Goal: Information Seeking & Learning: Understand process/instructions

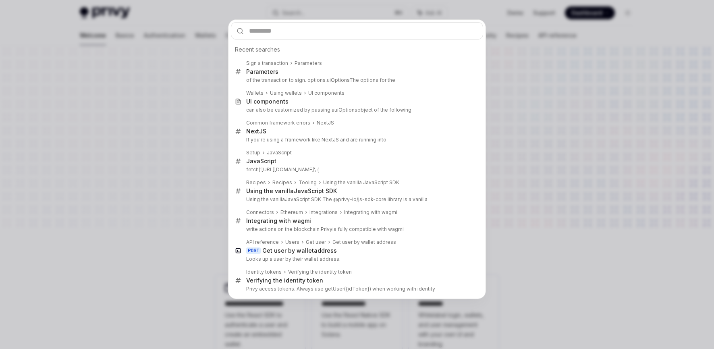
click at [169, 120] on div "Recent searches Sign a transaction Parameters Parameters of the transaction to …" at bounding box center [357, 174] width 714 height 349
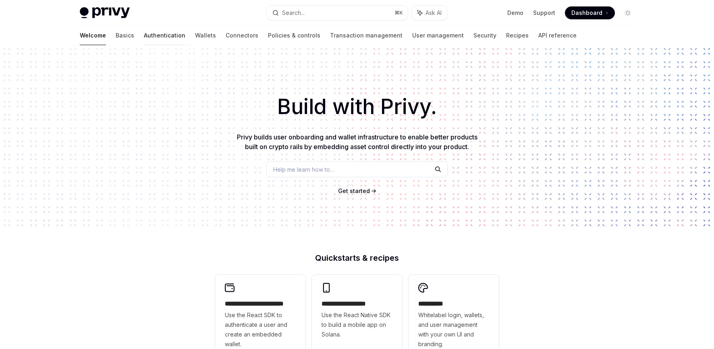
click at [144, 37] on link "Authentication" at bounding box center [165, 35] width 42 height 19
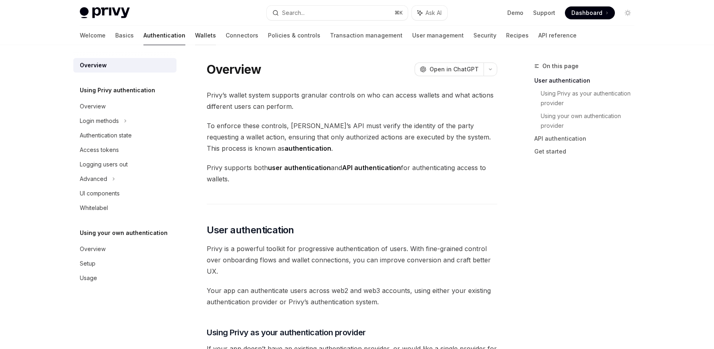
click at [195, 36] on link "Wallets" at bounding box center [205, 35] width 21 height 19
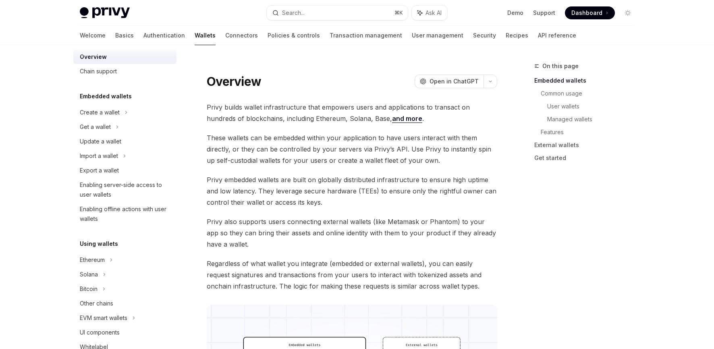
scroll to position [23, 0]
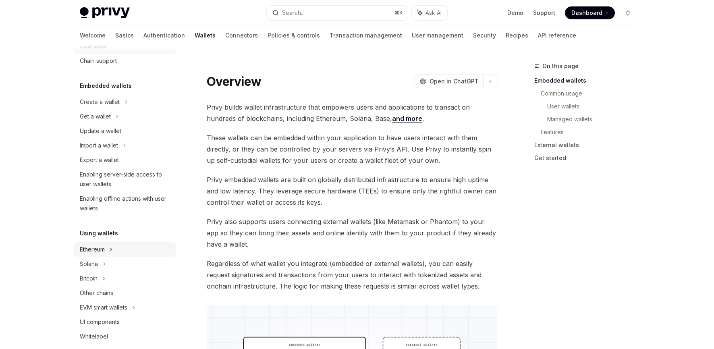
click at [98, 249] on div "Ethereum" at bounding box center [92, 250] width 25 height 10
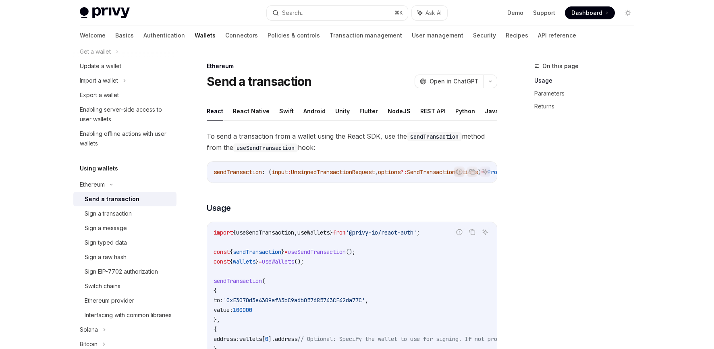
scroll to position [95, 0]
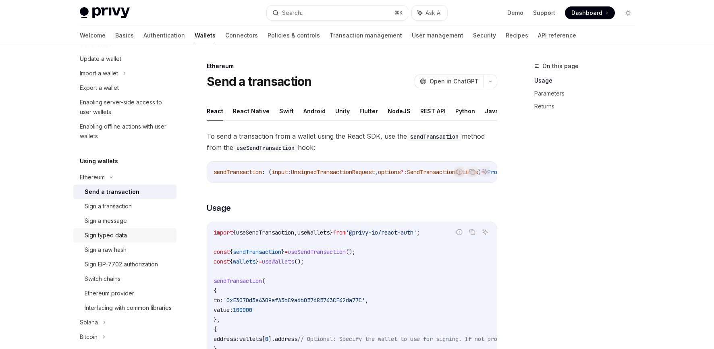
click at [113, 233] on div "Sign typed data" at bounding box center [106, 236] width 42 height 10
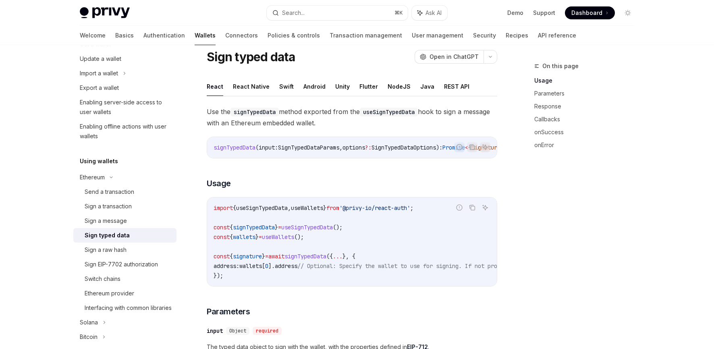
scroll to position [27, 0]
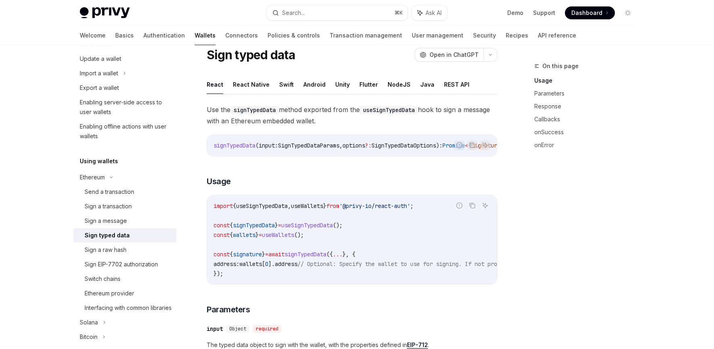
click at [322, 229] on span "useSignTypedData" at bounding box center [307, 225] width 52 height 7
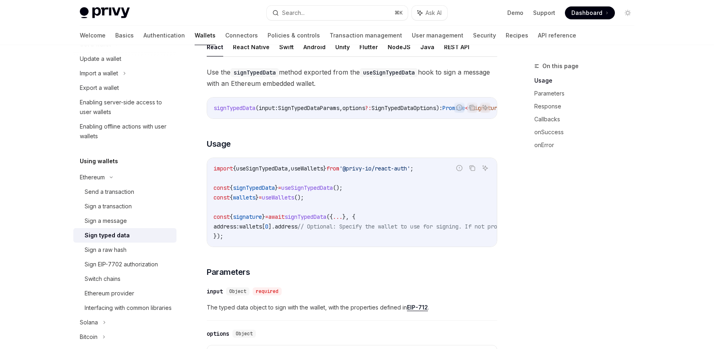
scroll to position [75, 0]
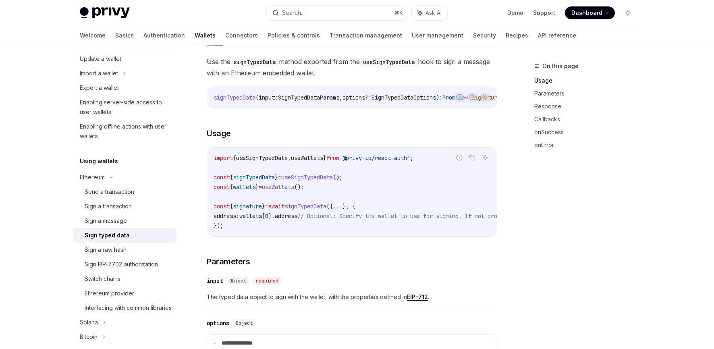
click at [261, 217] on span "wallets" at bounding box center [250, 215] width 23 height 7
drag, startPoint x: 324, startPoint y: 192, endPoint x: 215, endPoint y: 191, distance: 109.2
click at [215, 191] on code "import { useSignTypedData , useWallets } from '@privy-io/react-auth' ; const { …" at bounding box center [425, 191] width 422 height 77
copy span "const { wallets } = useWallets ();"
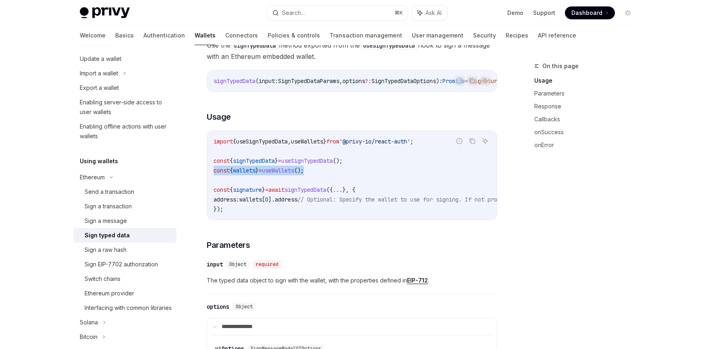
scroll to position [92, 0]
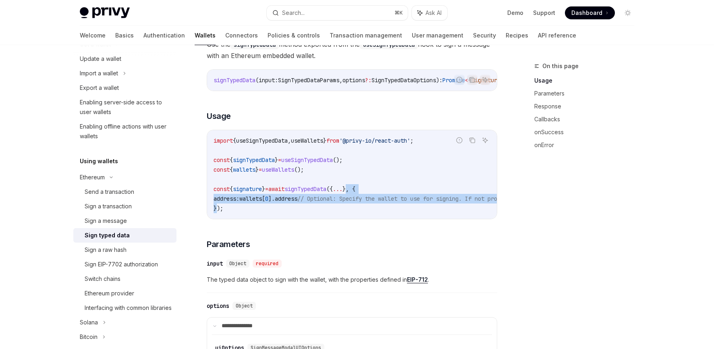
drag, startPoint x: 366, startPoint y: 191, endPoint x: 216, endPoint y: 213, distance: 152.0
click at [216, 213] on code "import { useSignTypedData , useWallets } from '@privy-io/react-auth' ; const { …" at bounding box center [425, 174] width 422 height 77
copy code ", { address: wallets [ 0 ]. address // Optional: Specify the wallet to use for …"
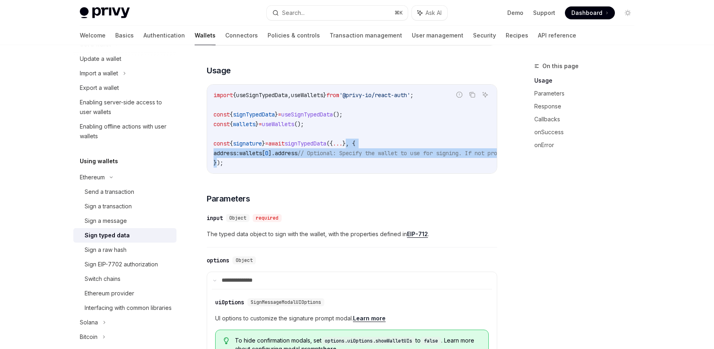
scroll to position [114, 0]
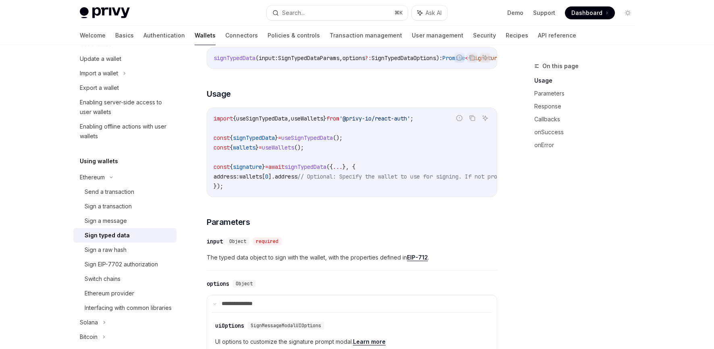
click at [329, 141] on span "useSignTypedData" at bounding box center [307, 137] width 52 height 7
click at [429, 12] on span "Ask AI" at bounding box center [434, 13] width 16 height 8
type textarea "*"
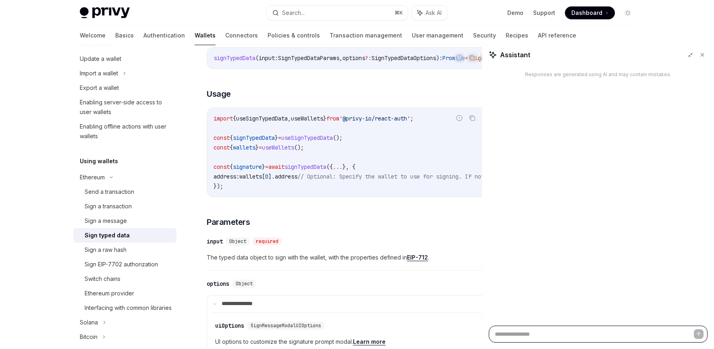
click at [507, 332] on textarea at bounding box center [598, 334] width 219 height 17
paste textarea "**********"
type textarea "**********"
type textarea "*"
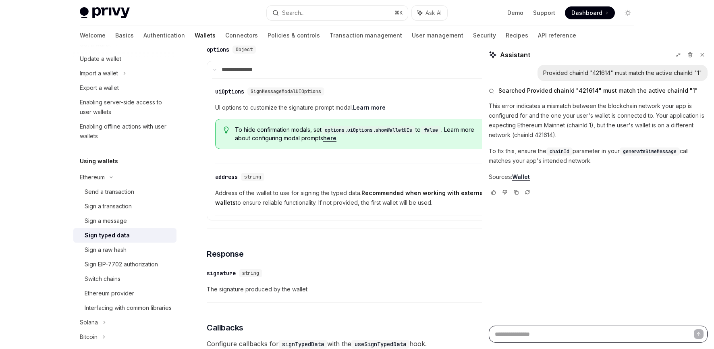
scroll to position [349, 0]
click at [106, 281] on div "Switch chains" at bounding box center [103, 279] width 36 height 10
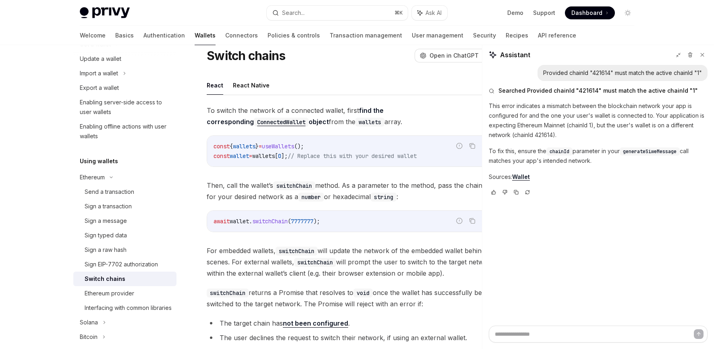
scroll to position [27, 0]
drag, startPoint x: 347, startPoint y: 219, endPoint x: 208, endPoint y: 220, distance: 138.3
click at [208, 220] on div "await wallet . switchChain ( 7777777 );" at bounding box center [352, 220] width 290 height 21
copy span "await wallet . switchChain ( 7777777 );"
click at [335, 220] on code "await wallet . switchChain ( 7777777 );" at bounding box center [352, 220] width 277 height 10
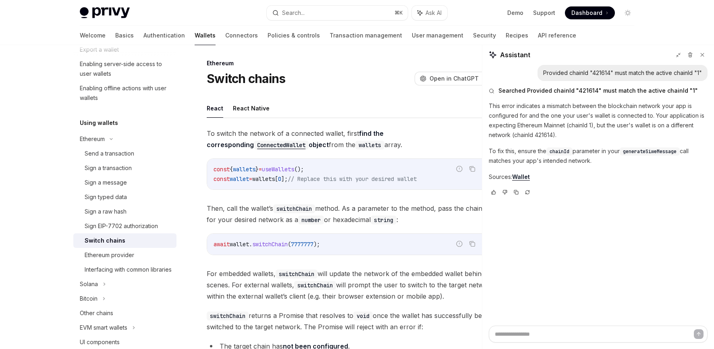
scroll to position [137, 0]
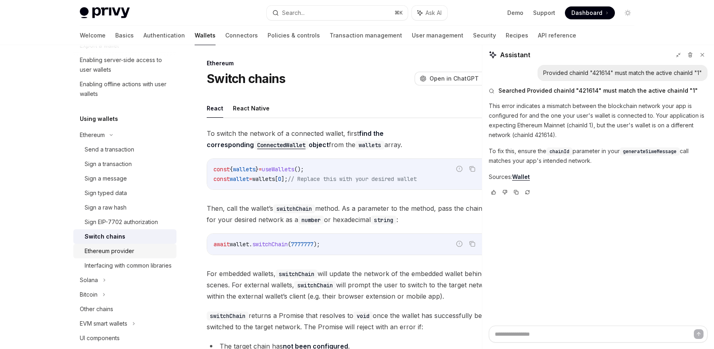
click at [116, 252] on div "Ethereum provider" at bounding box center [110, 251] width 50 height 10
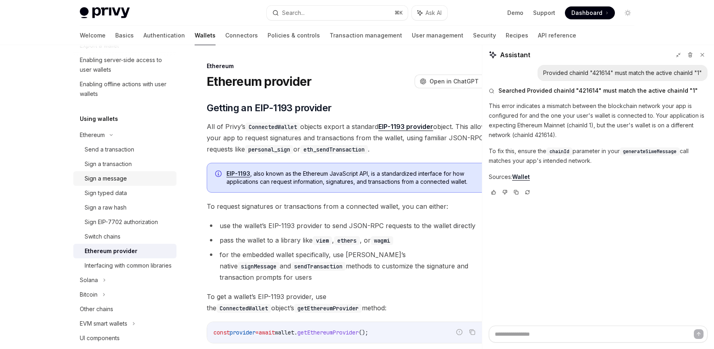
click at [115, 182] on div "Sign a message" at bounding box center [106, 179] width 42 height 10
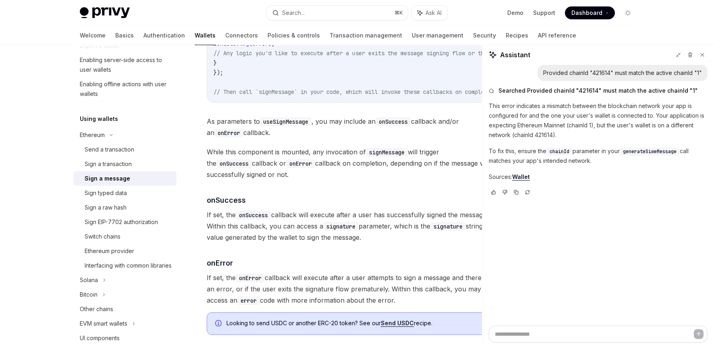
scroll to position [837, 0]
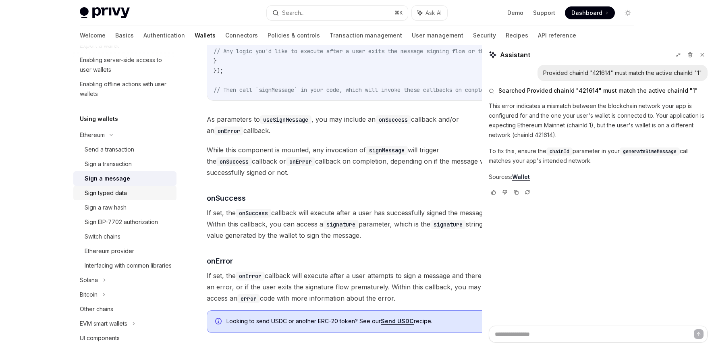
click at [107, 195] on div "Sign typed data" at bounding box center [106, 193] width 42 height 10
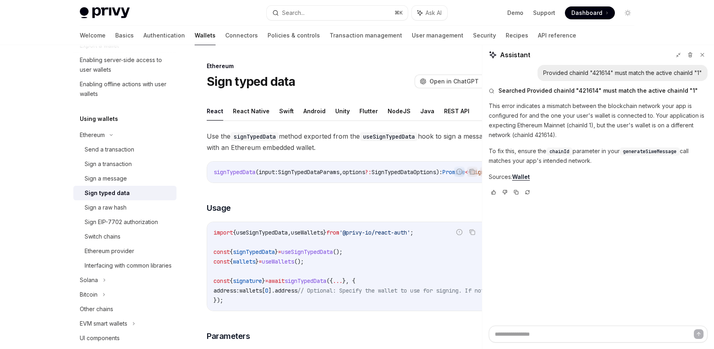
type textarea "*"
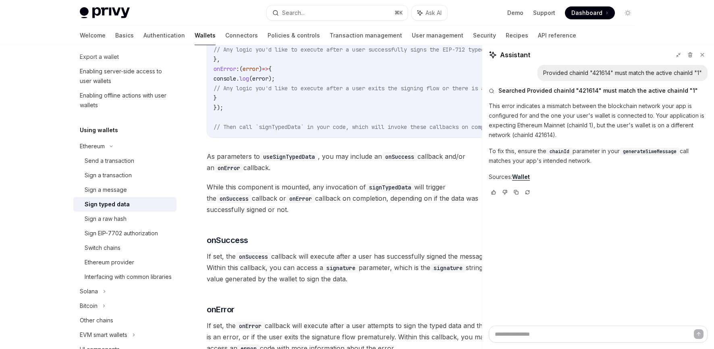
scroll to position [817, 0]
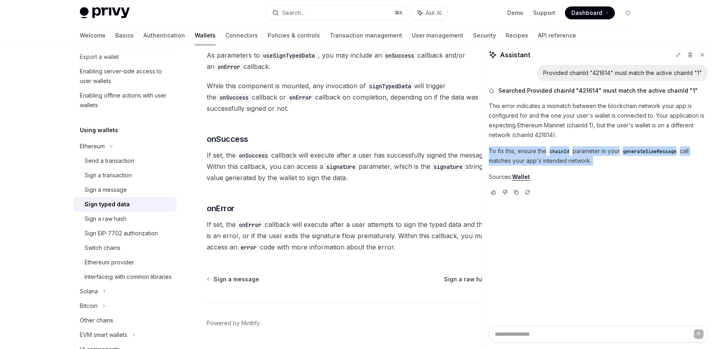
drag, startPoint x: 489, startPoint y: 151, endPoint x: 617, endPoint y: 168, distance: 128.9
click at [617, 168] on div "Provided chainId "421614" must match the active chainId "1" Searched Provided c…" at bounding box center [598, 195] width 232 height 261
copy div "To fix this, ensure the chainId parameter in your generateSiweMessage call matc…"
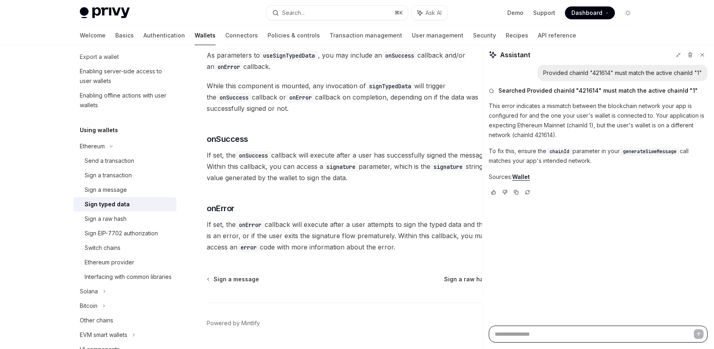
click at [534, 331] on textarea at bounding box center [598, 334] width 219 height 17
paste textarea "**********"
type textarea "**********"
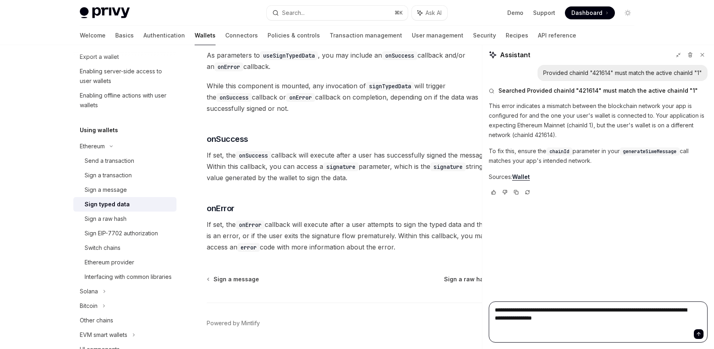
type textarea "*"
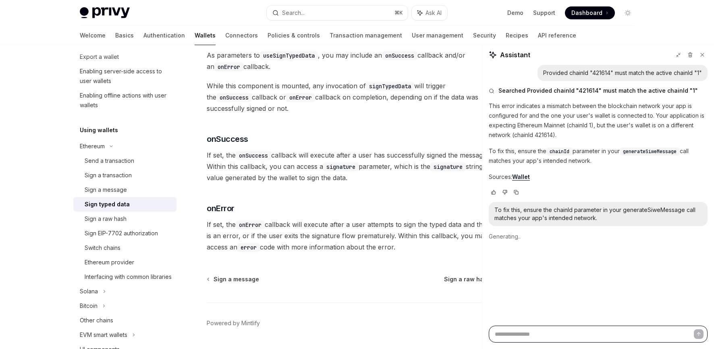
type textarea "*"
click at [512, 181] on link "Wallet" at bounding box center [521, 176] width 18 height 7
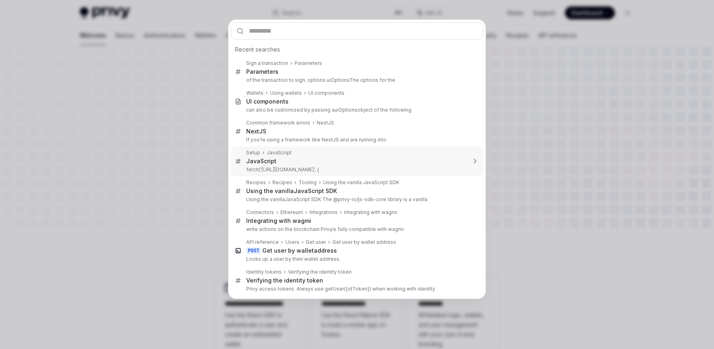
type input "**********"
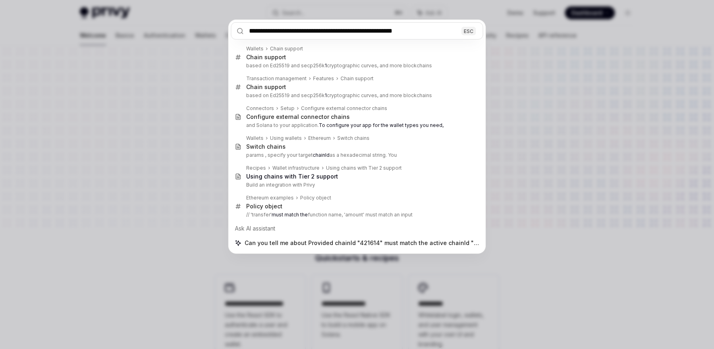
drag, startPoint x: 433, startPoint y: 31, endPoint x: 233, endPoint y: 30, distance: 199.9
click at [233, 30] on input "**********" at bounding box center [357, 30] width 252 height 17
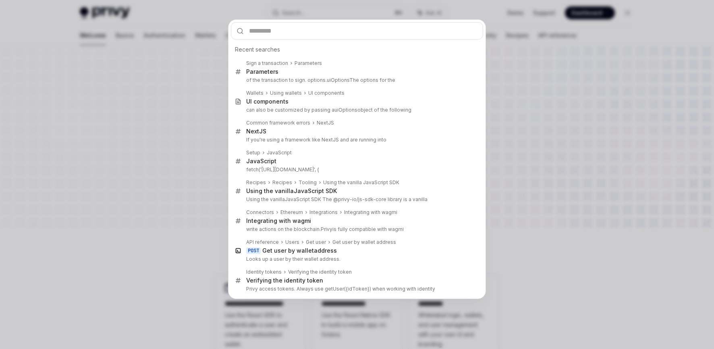
click at [176, 108] on div "Recent searches Sign a transaction Parameters Parameters of the transaction to …" at bounding box center [357, 174] width 714 height 349
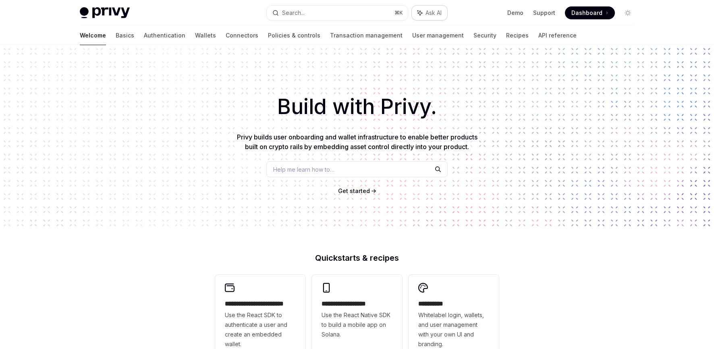
click at [439, 11] on span "Ask AI" at bounding box center [434, 13] width 16 height 8
type textarea "*"
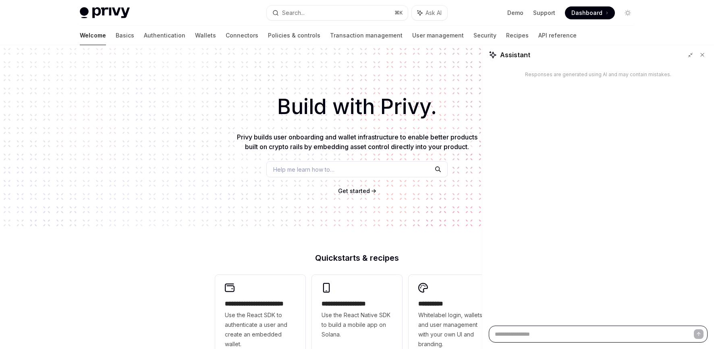
click at [505, 337] on textarea at bounding box center [598, 334] width 219 height 17
paste textarea "**********"
type textarea "**********"
type textarea "*"
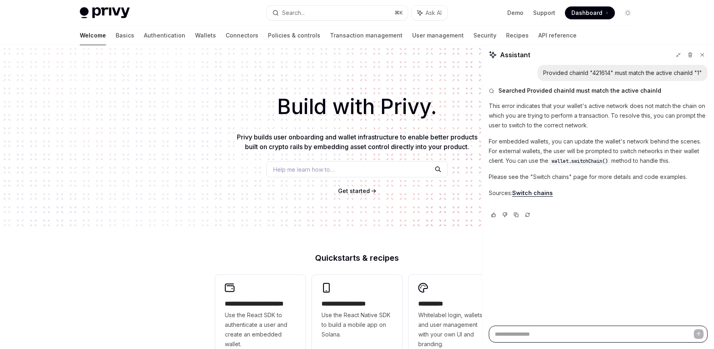
type textarea "*"
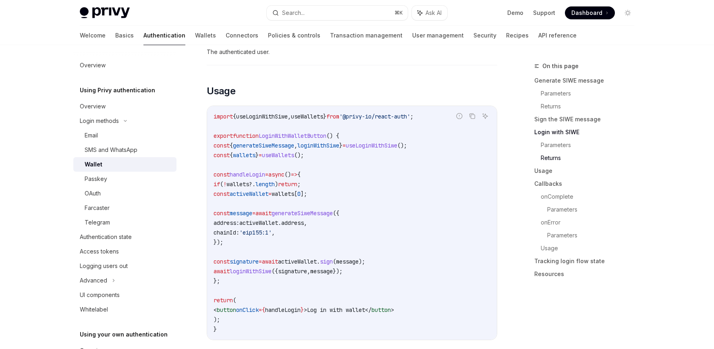
scroll to position [867, 0]
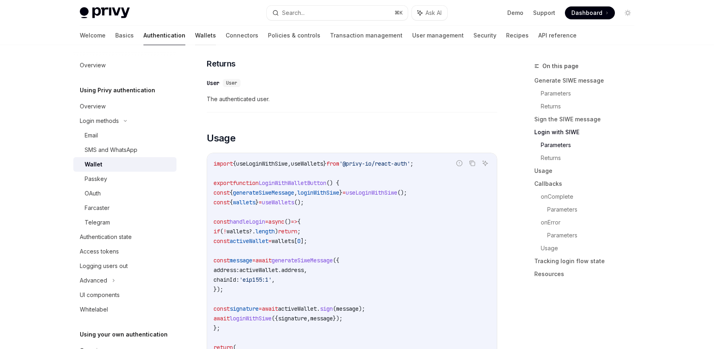
click at [195, 35] on link "Wallets" at bounding box center [205, 35] width 21 height 19
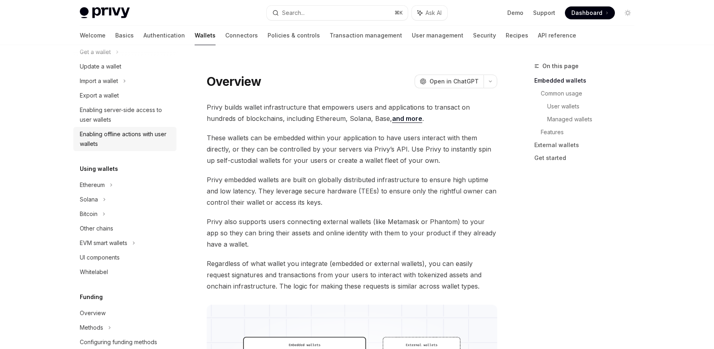
scroll to position [89, 0]
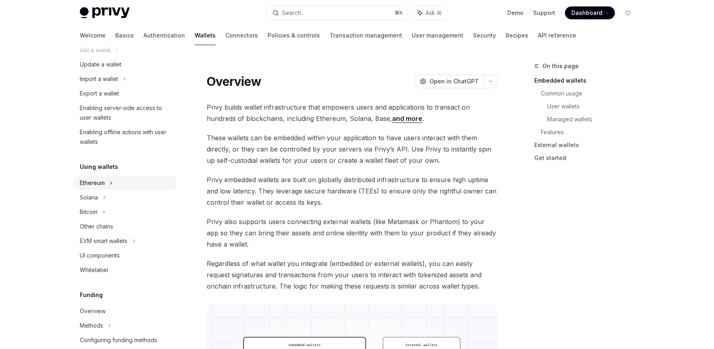
click at [101, 184] on div "Ethereum" at bounding box center [92, 183] width 25 height 10
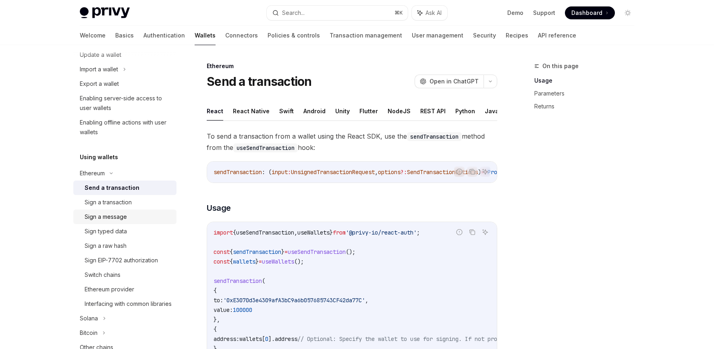
scroll to position [100, 0]
click at [111, 214] on div "Sign a message" at bounding box center [106, 216] width 42 height 10
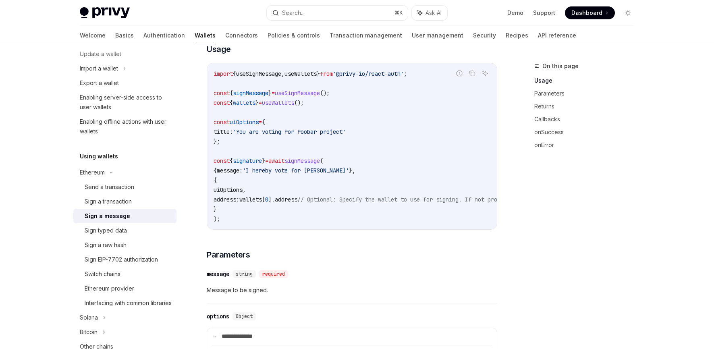
scroll to position [166, 0]
click at [124, 230] on div "Sign typed data" at bounding box center [106, 231] width 42 height 10
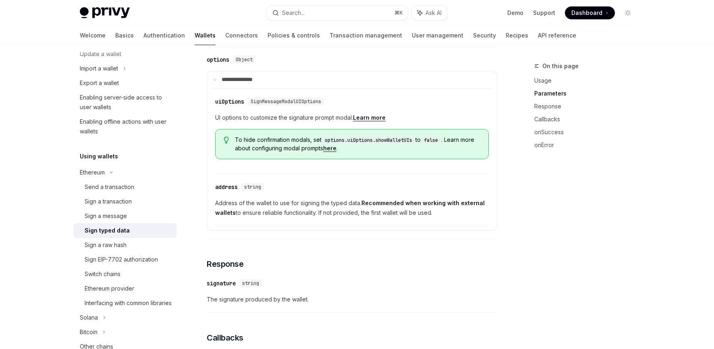
scroll to position [385, 0]
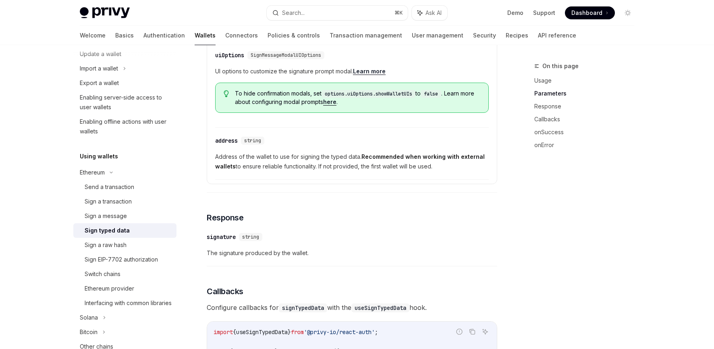
click at [337, 106] on link "here" at bounding box center [329, 101] width 13 height 7
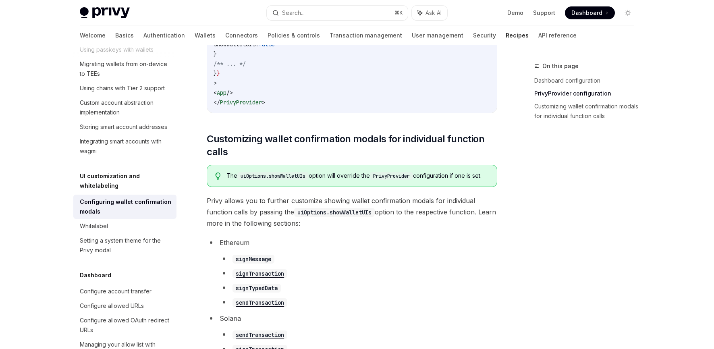
scroll to position [414, 0]
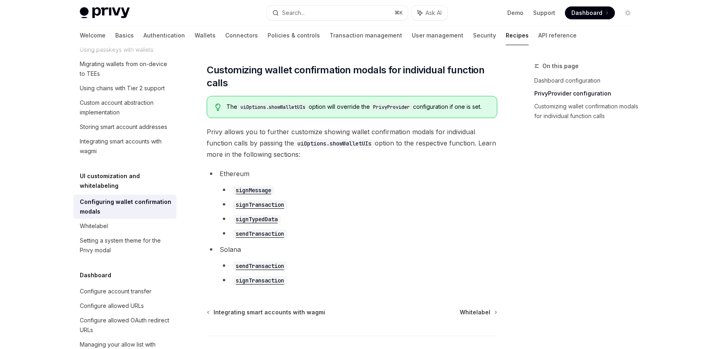
click at [267, 224] on code "signTypedData" at bounding box center [257, 219] width 48 height 9
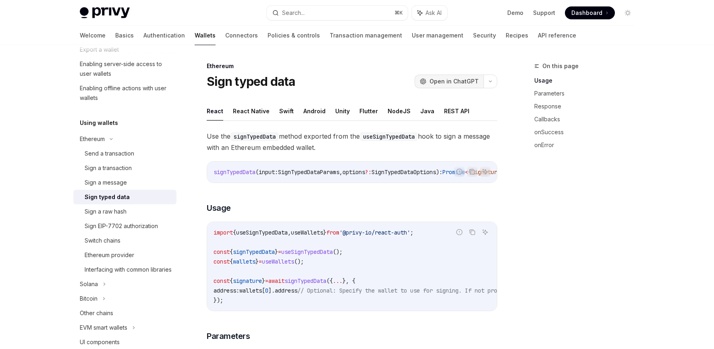
click at [453, 84] on span "Open in ChatGPT" at bounding box center [454, 81] width 49 height 8
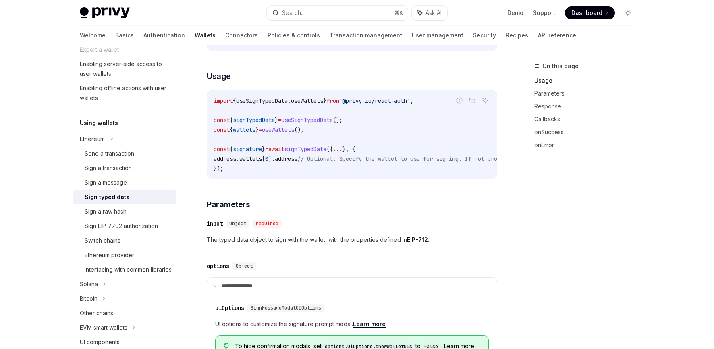
scroll to position [133, 0]
click at [102, 238] on div "Switch chains" at bounding box center [103, 241] width 36 height 10
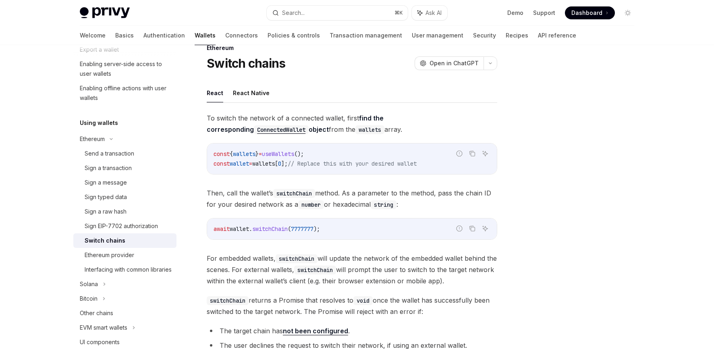
scroll to position [19, 0]
drag, startPoint x: 340, startPoint y: 226, endPoint x: 203, endPoint y: 226, distance: 137.5
click at [203, 226] on div "Ethereum Switch chains OpenAI Open in ChatGPT OpenAI Open in ChatGPT React Reac…" at bounding box center [276, 257] width 445 height 431
copy span "await wallet . switchChain ( 7777777 );"
click at [589, 13] on span "Dashboard" at bounding box center [587, 13] width 31 height 8
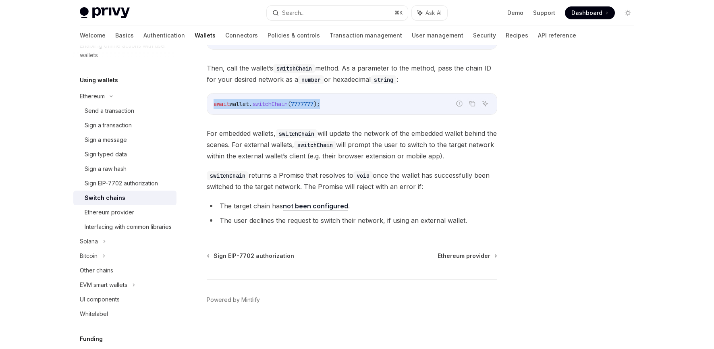
scroll to position [180, 0]
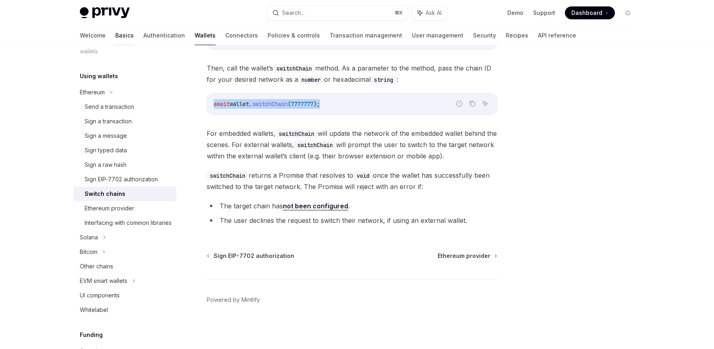
click at [115, 37] on link "Basics" at bounding box center [124, 35] width 19 height 19
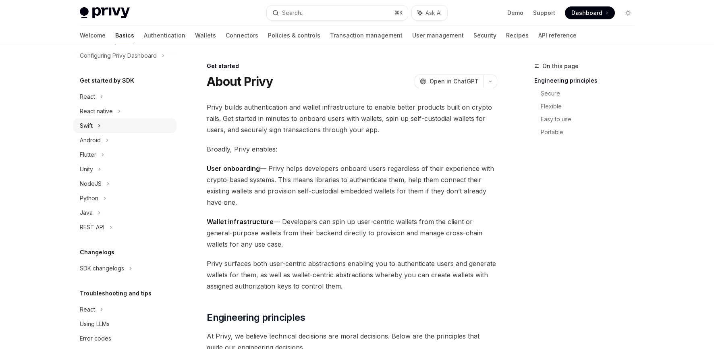
scroll to position [80, 0]
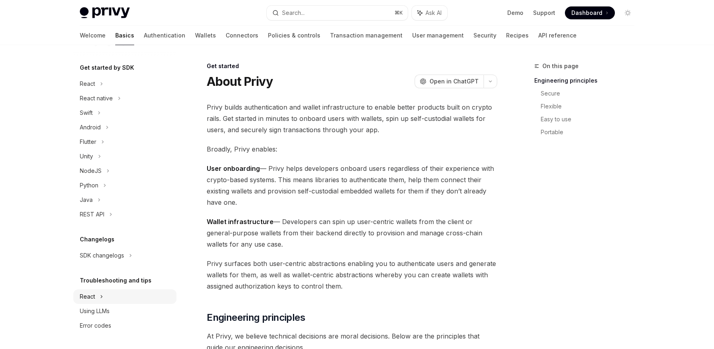
click at [92, 295] on div "React" at bounding box center [87, 297] width 15 height 10
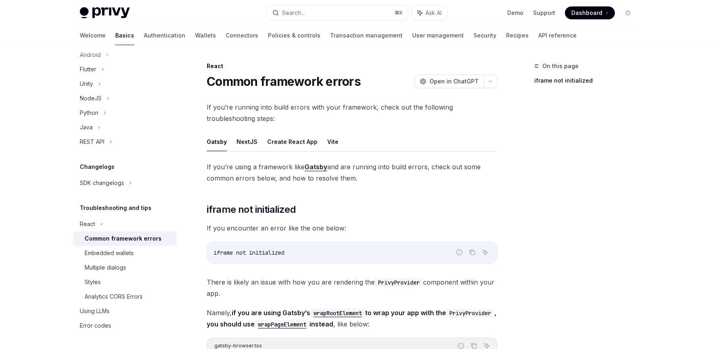
scroll to position [1, 0]
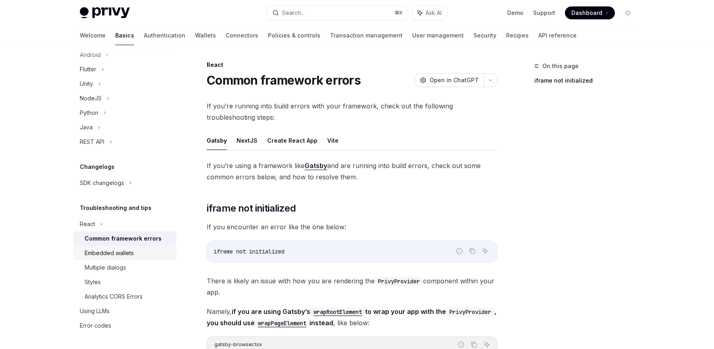
click at [114, 256] on div "Embedded wallets" at bounding box center [109, 253] width 49 height 10
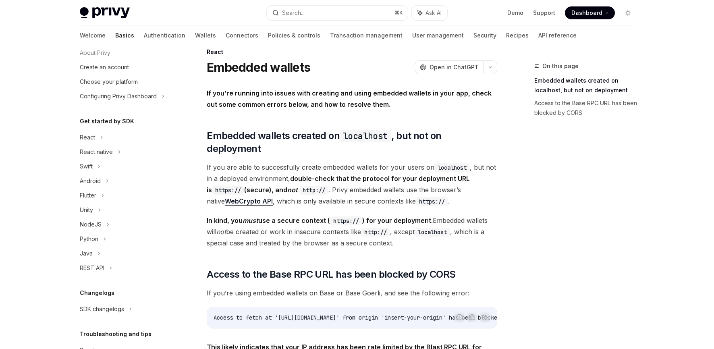
scroll to position [17, 0]
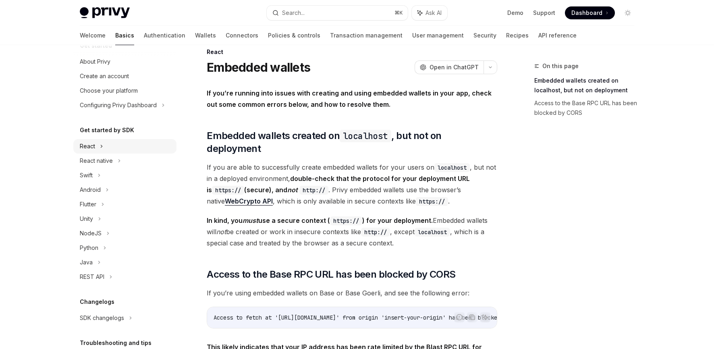
click at [99, 146] on div "React" at bounding box center [124, 146] width 103 height 15
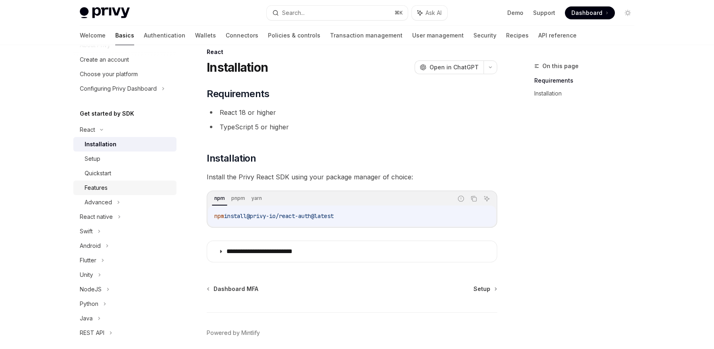
scroll to position [35, 0]
click at [144, 35] on link "Authentication" at bounding box center [165, 35] width 42 height 19
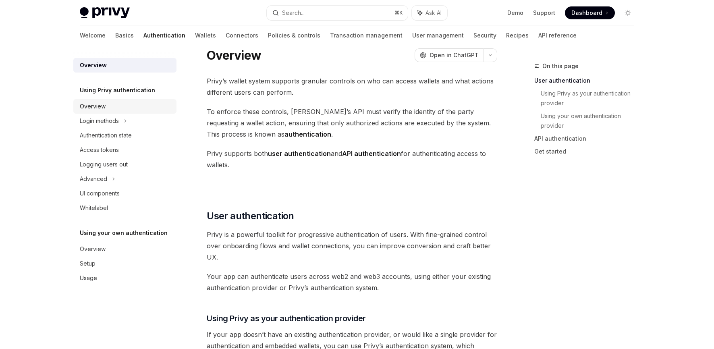
click at [101, 105] on div "Overview" at bounding box center [93, 107] width 26 height 10
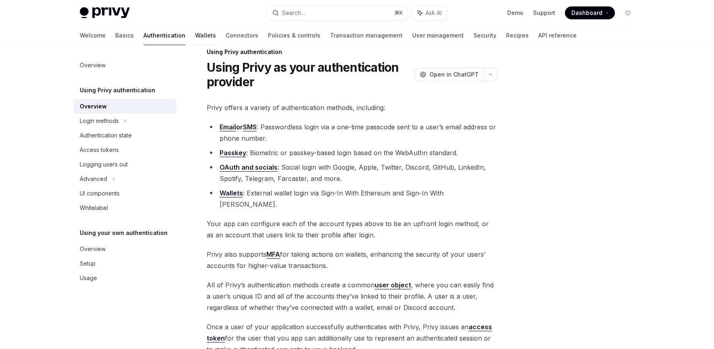
click at [195, 35] on link "Wallets" at bounding box center [205, 35] width 21 height 19
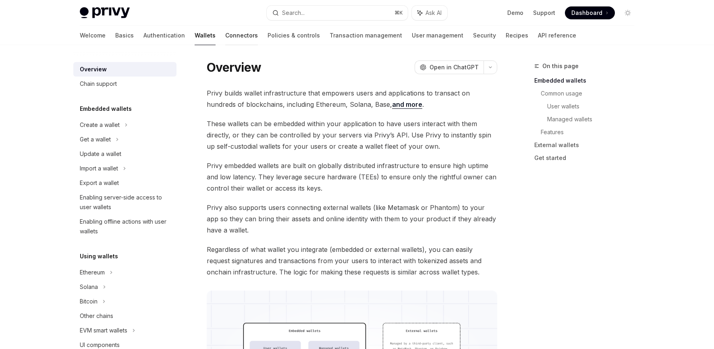
click at [225, 35] on link "Connectors" at bounding box center [241, 35] width 33 height 19
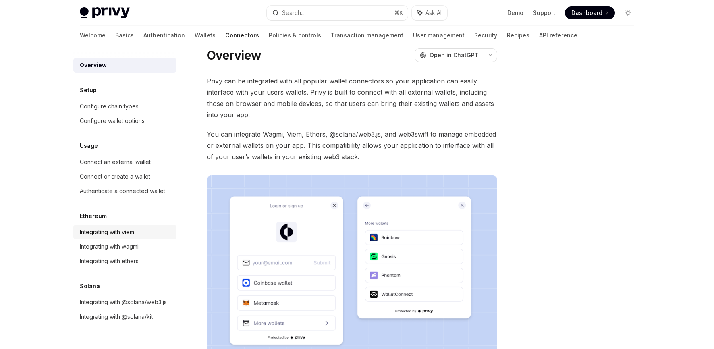
click at [127, 233] on div "Integrating with viem" at bounding box center [107, 232] width 54 height 10
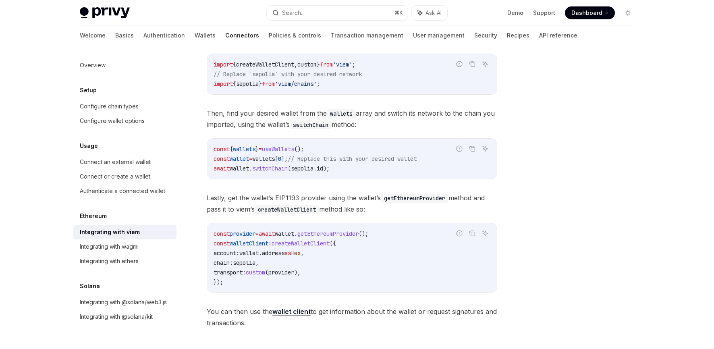
scroll to position [123, 0]
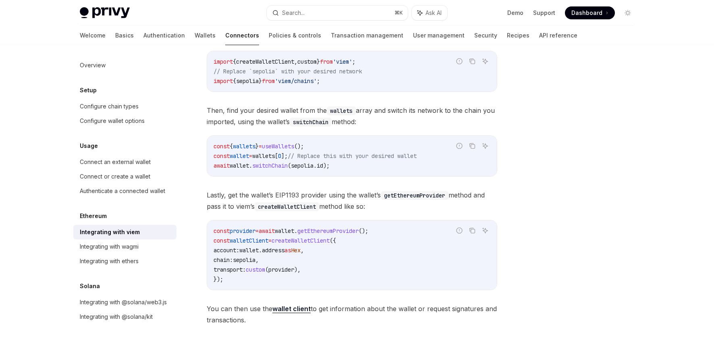
click at [314, 240] on span "createWalletClient" at bounding box center [301, 240] width 58 height 7
click at [345, 230] on span "getEthereumProvider" at bounding box center [327, 230] width 61 height 7
drag, startPoint x: 399, startPoint y: 232, endPoint x: 213, endPoint y: 230, distance: 185.8
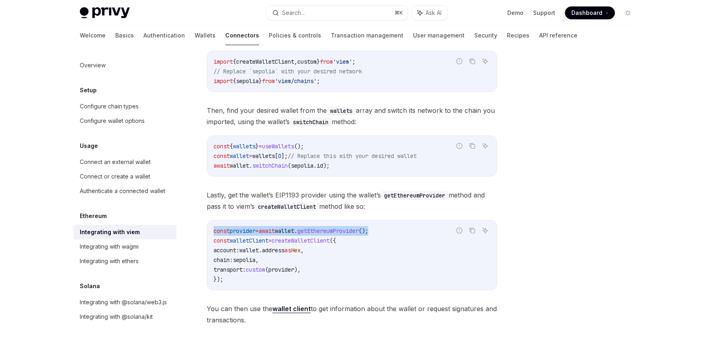
click at [213, 230] on div "const provider = await wallet . getEthereumProvider (); const walletClient = cr…" at bounding box center [352, 254] width 290 height 69
copy span "const provider = await wallet . getEthereumProvider ();"
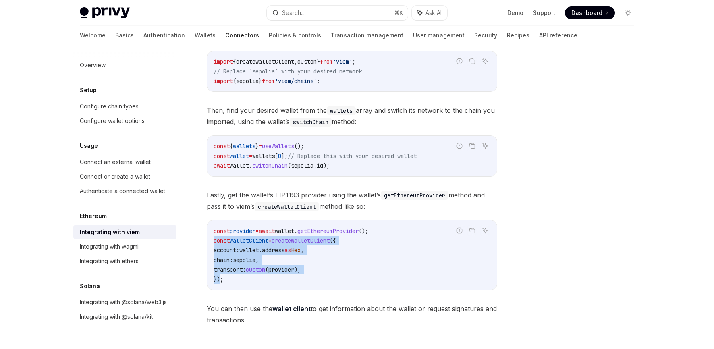
drag, startPoint x: 212, startPoint y: 240, endPoint x: 221, endPoint y: 281, distance: 41.6
click at [221, 281] on div "const provider = await wallet . getEthereumProvider (); const walletClient = cr…" at bounding box center [352, 254] width 290 height 69
copy code "const walletClient = createWalletClient ({ account: wallet . address as Hex , c…"
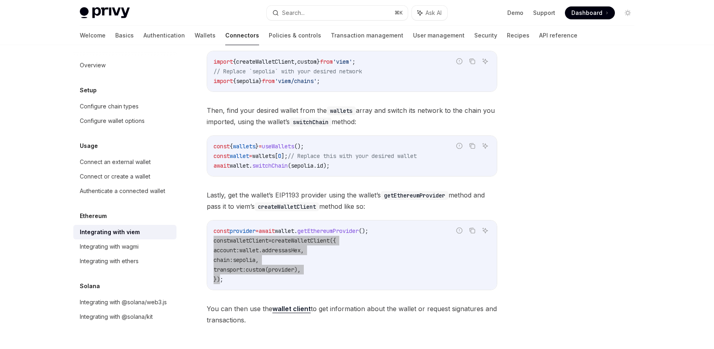
type textarea "*"
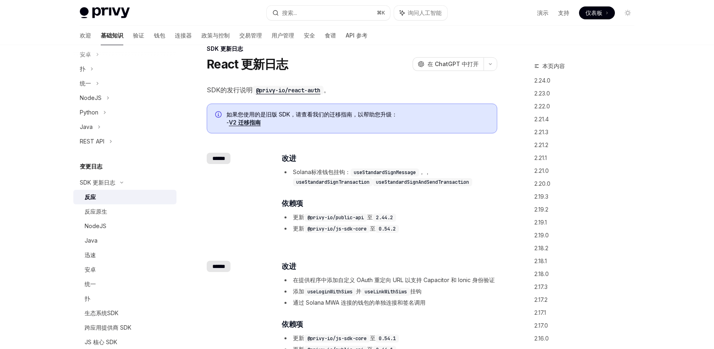
scroll to position [21, 0]
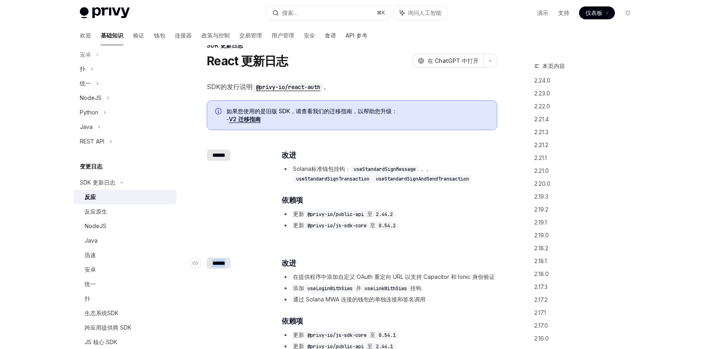
drag, startPoint x: 228, startPoint y: 261, endPoint x: 201, endPoint y: 260, distance: 27.0
click at [207, 260] on div "​ ******" at bounding box center [239, 263] width 64 height 11
copy font "******"
